Goal: Task Accomplishment & Management: Use online tool/utility

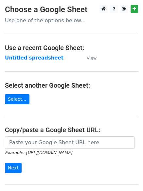
click at [48, 57] on strong "Untitled spreadsheet" at bounding box center [34, 58] width 59 height 6
click at [121, 64] on main "Choose a Google Sheet Use one of the options below... Use a recent Google Sheet…" at bounding box center [71, 106] width 143 height 203
click at [45, 59] on strong "Untitled spreadsheet" at bounding box center [34, 58] width 59 height 6
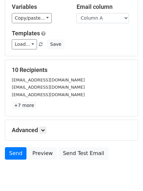
scroll to position [63, 0]
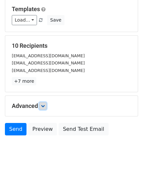
click at [44, 106] on icon at bounding box center [43, 106] width 4 height 4
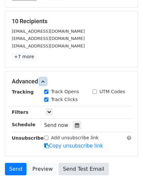
scroll to position [126, 0]
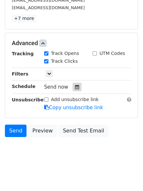
click at [75, 88] on icon at bounding box center [77, 87] width 4 height 5
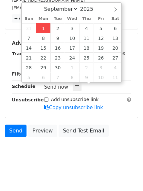
type input "2025-09-01 12:00"
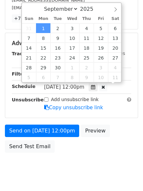
scroll to position [0, 0]
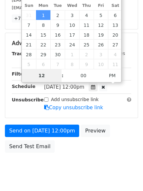
type input "4"
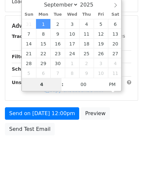
scroll to position [117, 0]
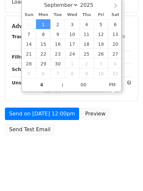
type input "2025-09-01 16:00"
click at [63, 170] on html "New Campaign Daily emails left: 50 Google Sheet: Untitled spreadsheet Variables…" at bounding box center [71, 37] width 143 height 309
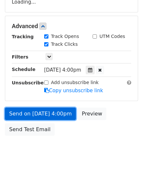
click at [58, 115] on link "Send on Sep 1 at 4:00pm" at bounding box center [40, 114] width 71 height 12
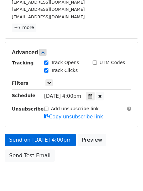
click at [56, 140] on link "Send on Sep 1 at 4:00pm" at bounding box center [40, 140] width 71 height 12
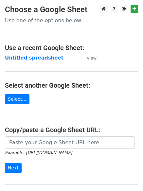
click at [43, 56] on strong "Untitled spreadsheet" at bounding box center [34, 58] width 59 height 6
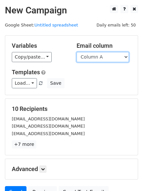
click at [105, 59] on select "Column A Column B Column C Column D Column E Column F" at bounding box center [103, 57] width 52 height 10
select select "Column B"
click at [77, 52] on select "Column A Column B Column C Column D Column E Column F" at bounding box center [103, 57] width 52 height 10
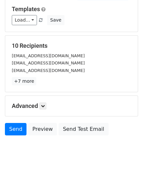
scroll to position [37, 0]
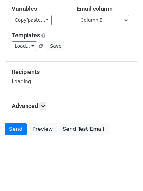
click at [40, 108] on h5 "Advanced" at bounding box center [72, 106] width 120 height 7
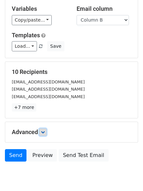
click at [42, 108] on form "Variables Copy/paste... {{Column A}} {{Column B}} {{Column C}} {{Column D}} {{C…" at bounding box center [71, 81] width 133 height 167
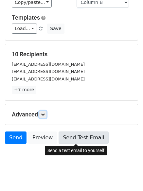
scroll to position [63, 0]
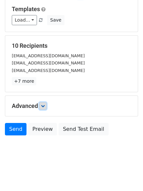
click at [45, 106] on icon at bounding box center [43, 106] width 4 height 4
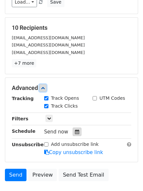
scroll to position [117, 0]
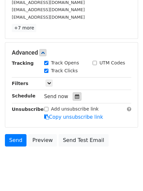
click at [75, 99] on icon at bounding box center [77, 96] width 4 height 5
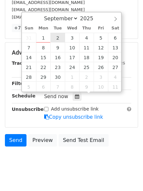
type input "2025-09-02 12:00"
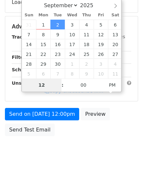
type input "5"
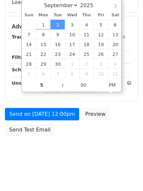
type input "2025-09-02 17:00"
click at [70, 157] on body "New Campaign Daily emails left: 50 Google Sheet: Untitled spreadsheet Variables…" at bounding box center [71, 27] width 143 height 278
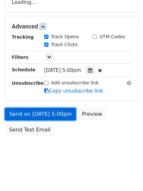
click at [56, 110] on link "Send on Sep 2 at 5:00pm" at bounding box center [40, 114] width 71 height 12
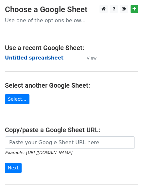
click at [36, 58] on strong "Untitled spreadsheet" at bounding box center [34, 58] width 59 height 6
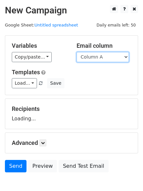
drag, startPoint x: 0, startPoint y: 0, endPoint x: 118, endPoint y: 58, distance: 131.1
click at [118, 58] on select "Column A Column B Column C Column D Column E Column F" at bounding box center [103, 57] width 52 height 10
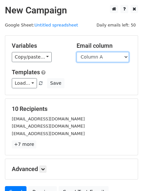
click at [107, 55] on select "Column A Column B Column C Column D Column E Column F" at bounding box center [103, 57] width 52 height 10
select select "Column C"
click at [77, 52] on select "Column A Column B Column C Column D Column E Column F" at bounding box center [103, 57] width 52 height 10
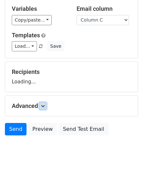
click at [47, 106] on link at bounding box center [42, 106] width 7 height 7
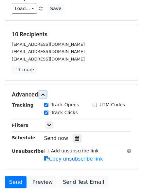
scroll to position [124, 0]
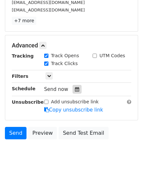
click at [76, 90] on icon at bounding box center [77, 89] width 4 height 5
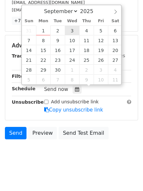
type input "2025-09-03 12:00"
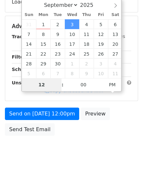
type input "6"
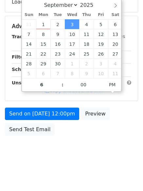
type input "2025-09-03 18:00"
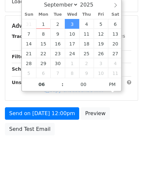
click at [86, 165] on body "New Campaign Daily emails left: 50 Google Sheet: Untitled spreadsheet Variables…" at bounding box center [71, 27] width 143 height 278
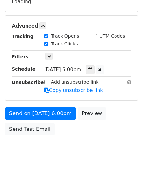
scroll to position [117, 0]
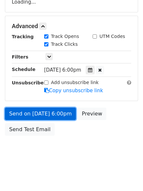
click at [56, 111] on link "Send on Sep 3 at 6:00pm" at bounding box center [40, 114] width 71 height 12
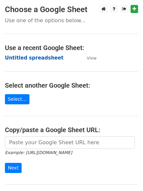
click at [43, 58] on strong "Untitled spreadsheet" at bounding box center [34, 58] width 59 height 6
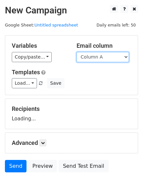
drag, startPoint x: 0, startPoint y: 0, endPoint x: 105, endPoint y: 58, distance: 119.9
click at [105, 58] on select "Column A Column B Column C Column D Column E Column F" at bounding box center [103, 57] width 52 height 10
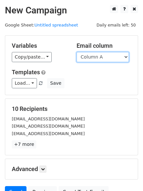
drag, startPoint x: 118, startPoint y: 57, endPoint x: 116, endPoint y: 62, distance: 5.9
click at [118, 57] on select "Column A Column B Column C Column D Column E Column F" at bounding box center [103, 57] width 52 height 10
select select "Column D"
click at [77, 52] on select "Column A Column B Column C Column D Column E Column F" at bounding box center [103, 57] width 52 height 10
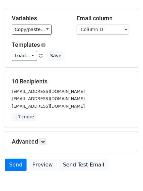
click at [90, 84] on form "Variables Copy/paste... {{Column A}} {{Column B}} {{Column C}} {{Column D}} {{C…" at bounding box center [71, 91] width 133 height 167
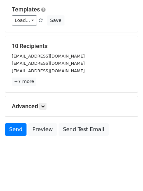
scroll to position [63, 0]
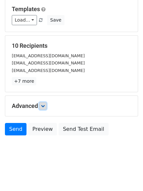
click at [44, 108] on link at bounding box center [42, 106] width 7 height 7
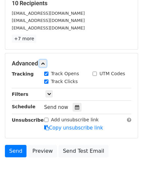
scroll to position [107, 0]
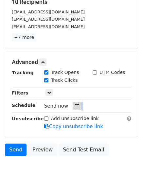
drag, startPoint x: 84, startPoint y: 102, endPoint x: 76, endPoint y: 105, distance: 8.4
click at [76, 105] on div "Send now" at bounding box center [82, 106] width 77 height 9
click at [76, 105] on div at bounding box center [77, 106] width 9 height 9
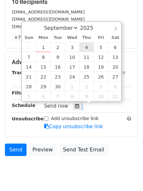
type input "2025-09-04 12:00"
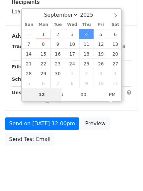
type input "7"
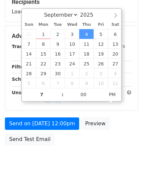
type input "2025-09-04 19:00"
click at [79, 155] on body "New Campaign Daily emails left: 50 Google Sheet: Untitled spreadsheet Variables…" at bounding box center [71, 37] width 143 height 278
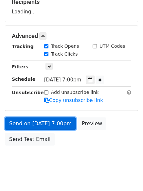
click at [56, 121] on link "Send on Sep 4 at 7:00pm" at bounding box center [40, 124] width 71 height 12
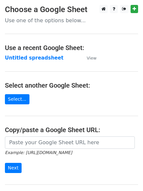
click at [42, 52] on main "Choose a Google Sheet Use one of the options below... Use a recent Google Sheet…" at bounding box center [71, 106] width 143 height 203
click at [44, 57] on strong "Untitled spreadsheet" at bounding box center [34, 58] width 59 height 6
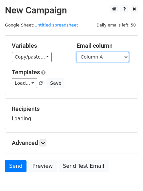
drag, startPoint x: 0, startPoint y: 0, endPoint x: 109, endPoint y: 58, distance: 123.3
click at [109, 57] on select "Column A Column B Column C Column D Column E Column F" at bounding box center [103, 57] width 52 height 10
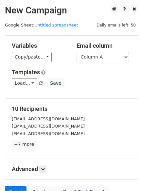
click at [101, 98] on form "Variables Copy/paste... {{Column A}} {{Column B}} {{Column C}} {{Column D}} {{C…" at bounding box center [71, 118] width 133 height 167
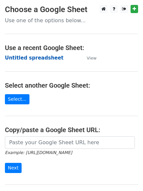
click at [42, 60] on strong "Untitled spreadsheet" at bounding box center [34, 58] width 59 height 6
click at [46, 60] on strong "Untitled spreadsheet" at bounding box center [34, 58] width 59 height 6
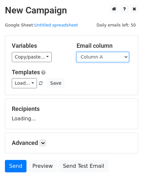
click at [110, 57] on select "Column A Column B Column C Column D Column E Column F" at bounding box center [103, 57] width 52 height 10
select select "Column E"
click at [77, 52] on select "Column A Column B Column C Column D Column E Column F" at bounding box center [103, 57] width 52 height 10
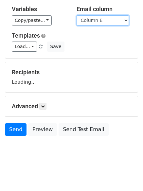
scroll to position [37, 0]
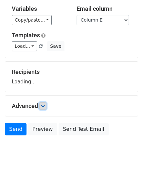
click at [45, 107] on icon at bounding box center [43, 106] width 4 height 4
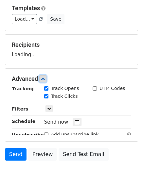
scroll to position [95, 0]
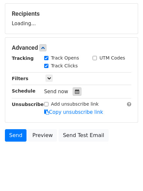
click at [77, 92] on div at bounding box center [77, 91] width 9 height 9
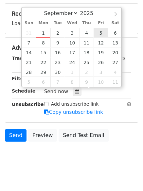
type input "2025-09-05 12:00"
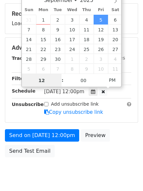
scroll to position [0, 0]
type input "8"
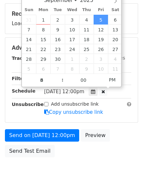
type input "2025-09-05 20:00"
click at [99, 163] on body "New Campaign Daily emails left: 50 Google Sheet: Untitled spreadsheet Variables…" at bounding box center [71, 49] width 143 height 278
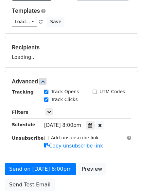
scroll to position [30, 0]
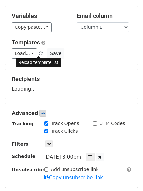
click at [41, 54] on link at bounding box center [41, 53] width 6 height 5
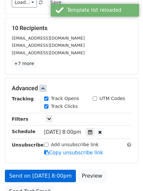
scroll to position [128, 0]
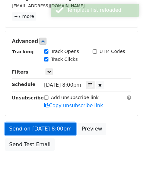
click at [51, 130] on link "Send on Sep 5 at 8:00pm" at bounding box center [40, 129] width 71 height 12
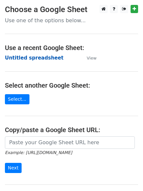
click at [46, 55] on strong "Untitled spreadsheet" at bounding box center [34, 58] width 59 height 6
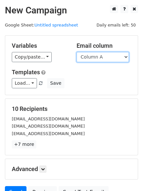
click at [113, 58] on select "Column A Column B Column C Column D Column E Column F" at bounding box center [103, 57] width 52 height 10
select select "Column F"
click at [77, 52] on select "Column A Column B Column C Column D Column E Column F" at bounding box center [103, 57] width 52 height 10
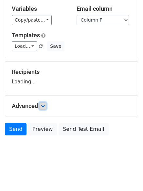
click at [45, 108] on icon at bounding box center [43, 106] width 4 height 4
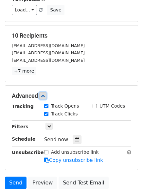
scroll to position [125, 0]
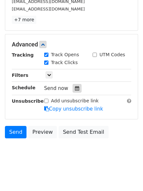
click at [73, 91] on div at bounding box center [77, 88] width 9 height 9
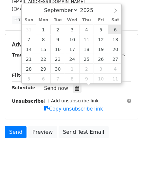
type input "[DATE] 12:00"
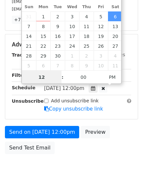
scroll to position [0, 0]
type input "9"
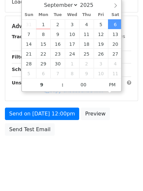
type input "[DATE] 21:00"
click at [90, 144] on body "New Campaign Daily emails left: 50 Google Sheet: Untitled spreadsheet Variables…" at bounding box center [71, 27] width 143 height 278
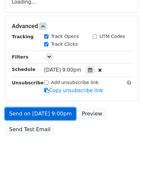
click at [50, 111] on link "Send on [DATE] 9:00pm" at bounding box center [40, 114] width 71 height 12
